Goal: Information Seeking & Learning: Find specific fact

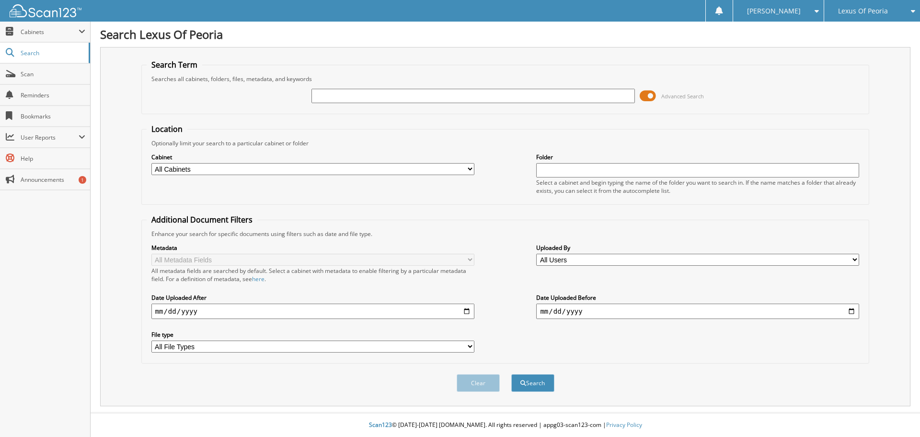
click at [389, 96] on input "text" at bounding box center [473, 96] width 323 height 14
type input "PL2490"
click at [511, 374] on button "Search" at bounding box center [532, 383] width 43 height 18
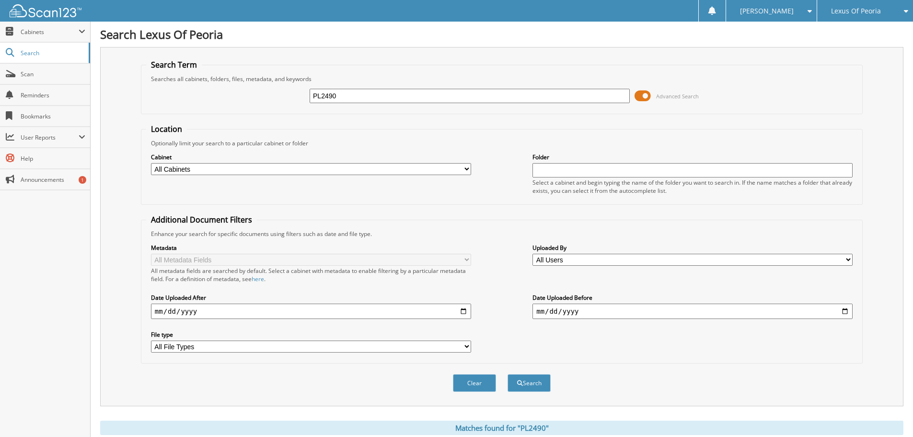
drag, startPoint x: 316, startPoint y: 96, endPoint x: 302, endPoint y: 93, distance: 14.8
click at [302, 93] on div "PL2490 Advanced Search" at bounding box center [501, 96] width 711 height 26
type input "PL2530"
click at [508, 374] on button "Search" at bounding box center [529, 383] width 43 height 18
drag, startPoint x: 316, startPoint y: 96, endPoint x: 294, endPoint y: 92, distance: 22.9
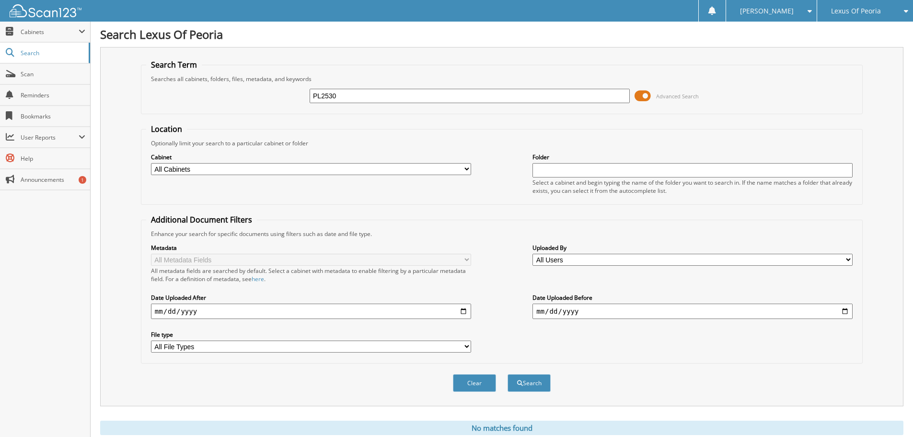
click at [294, 92] on div "PL2530 Advanced Search" at bounding box center [501, 96] width 711 height 26
type input "PL2578"
click at [508, 374] on button "Search" at bounding box center [529, 383] width 43 height 18
click at [282, 97] on div "PL2578 Advanced Search" at bounding box center [501, 96] width 711 height 26
type input "PL2533"
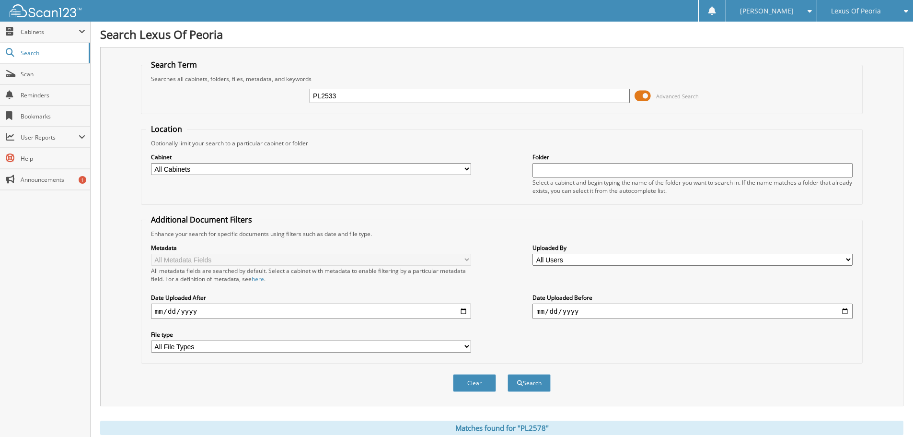
click at [508, 374] on button "Search" at bounding box center [529, 383] width 43 height 18
drag, startPoint x: 347, startPoint y: 99, endPoint x: 297, endPoint y: 100, distance: 50.3
click at [298, 100] on div "PL2533 Advanced Search" at bounding box center [501, 96] width 711 height 26
type input "PL22570"
click at [508, 374] on button "Search" at bounding box center [529, 383] width 43 height 18
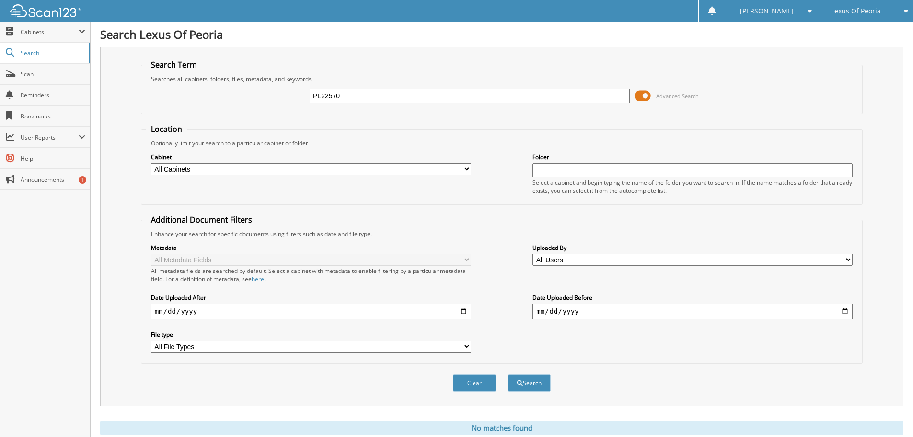
click at [306, 97] on div "PL22570 Advanced Search" at bounding box center [501, 96] width 711 height 26
type input "PL2485B"
click at [508, 374] on button "Search" at bounding box center [529, 383] width 43 height 18
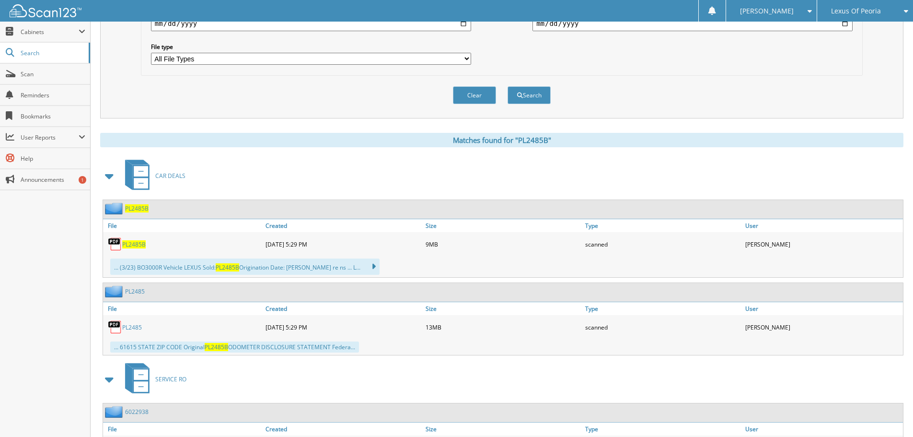
scroll to position [169, 0]
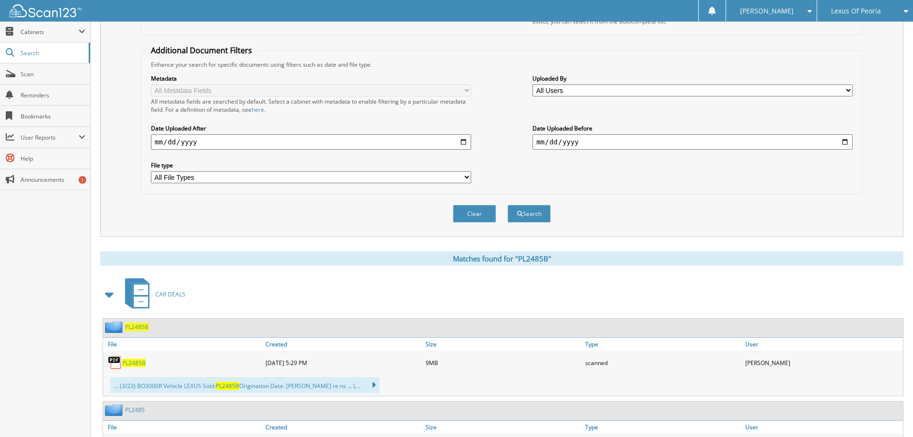
drag, startPoint x: 847, startPoint y: 5, endPoint x: 852, endPoint y: 30, distance: 25.5
click at [847, 6] on div "Lexus Of Peoria" at bounding box center [865, 11] width 86 height 22
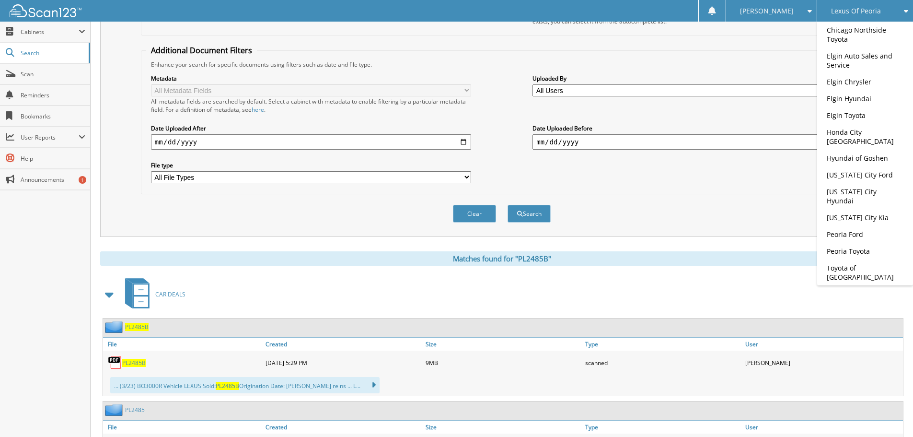
drag, startPoint x: 849, startPoint y: 168, endPoint x: 624, endPoint y: 288, distance: 254.3
click at [848, 168] on link "[US_STATE] City Ford" at bounding box center [865, 174] width 96 height 17
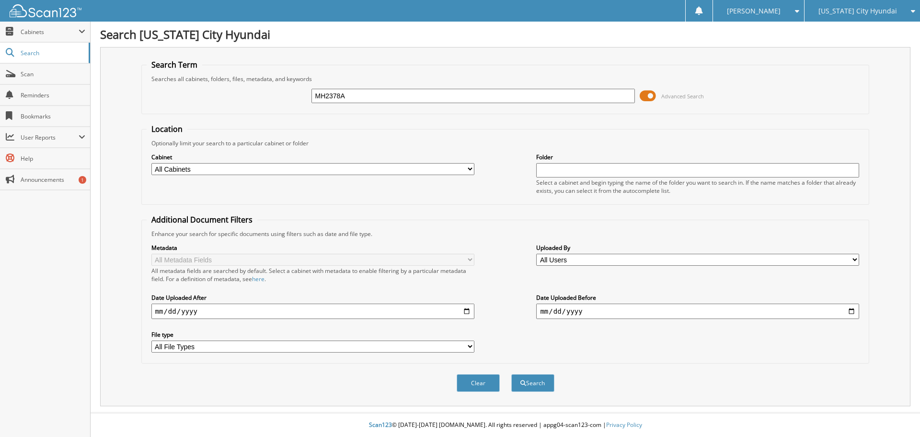
type input "MH2378A"
click at [511, 374] on button "Search" at bounding box center [532, 383] width 43 height 18
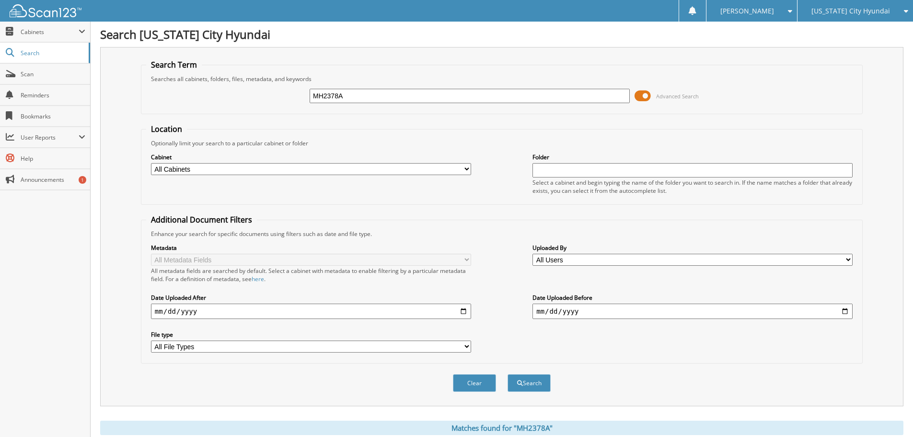
drag, startPoint x: 359, startPoint y: 93, endPoint x: 296, endPoint y: 88, distance: 64.0
click at [296, 90] on div "MH2378A Advanced Search" at bounding box center [501, 96] width 711 height 26
type input "P40685"
click at [508, 374] on button "Search" at bounding box center [529, 383] width 43 height 18
drag, startPoint x: 307, startPoint y: 102, endPoint x: 284, endPoint y: 99, distance: 22.8
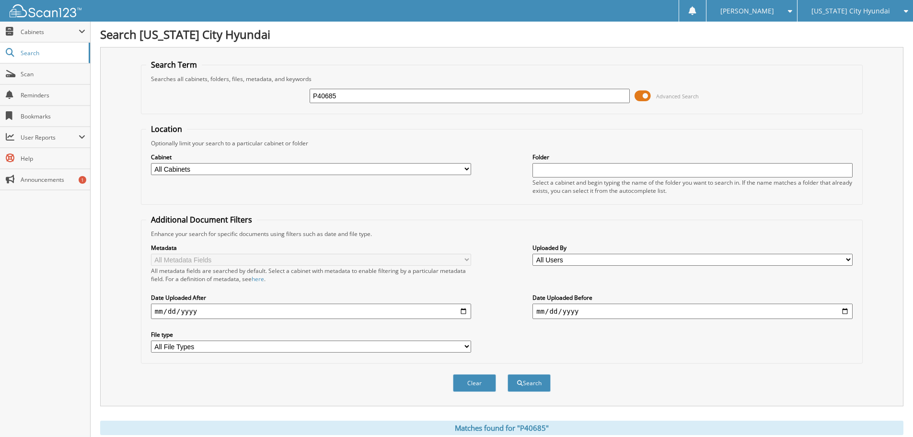
click at [284, 99] on div "P40685 Advanced Search" at bounding box center [501, 96] width 711 height 26
type input "MH2263"
click at [508, 374] on button "Search" at bounding box center [529, 383] width 43 height 18
drag, startPoint x: 354, startPoint y: 95, endPoint x: 290, endPoint y: 98, distance: 63.3
click at [291, 98] on div "MH2263 Advanced Search" at bounding box center [501, 96] width 711 height 26
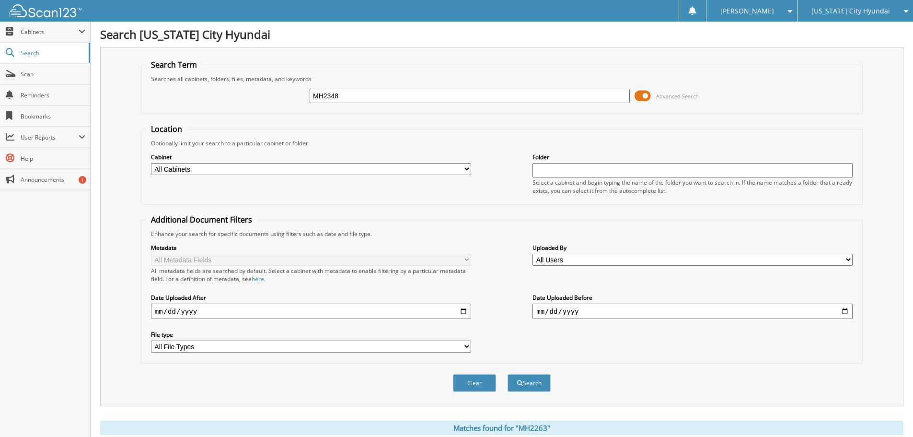
type input "MH2348"
click at [508, 374] on button "Search" at bounding box center [529, 383] width 43 height 18
drag, startPoint x: 339, startPoint y: 97, endPoint x: 279, endPoint y: 96, distance: 60.4
click at [279, 96] on div "MH2348 Advanced Search" at bounding box center [501, 96] width 711 height 26
type input "MH2380"
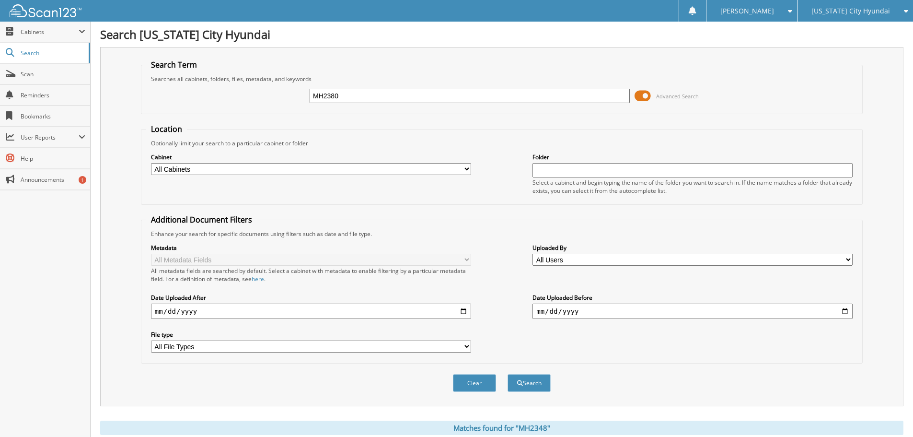
click at [508, 374] on button "Search" at bounding box center [529, 383] width 43 height 18
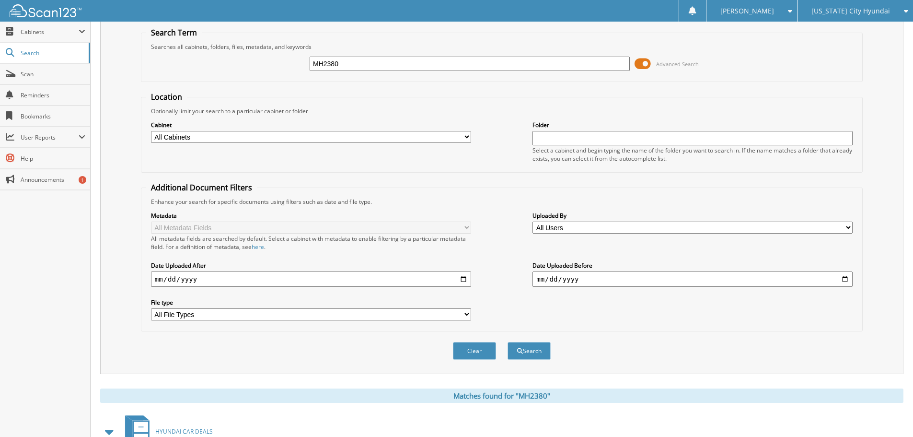
scroll to position [17, 0]
